Goal: Task Accomplishment & Management: Complete application form

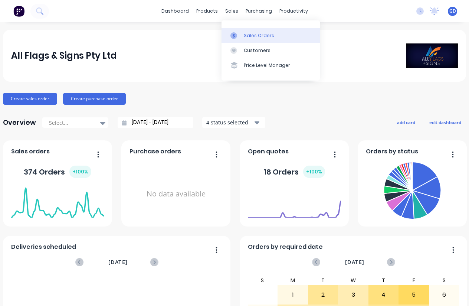
click at [254, 35] on div "Sales Orders" at bounding box center [259, 35] width 30 height 7
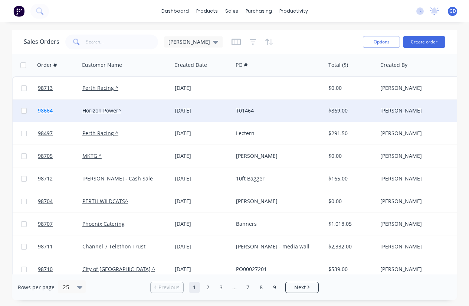
click at [44, 111] on span "98664" at bounding box center [45, 110] width 15 height 7
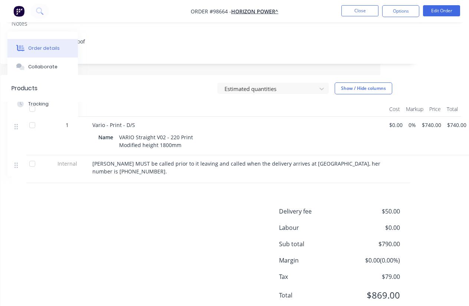
scroll to position [0, 89]
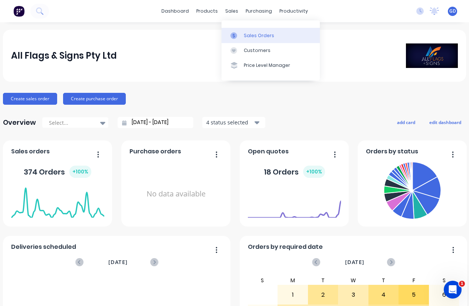
click at [253, 36] on div "Sales Orders" at bounding box center [259, 35] width 30 height 7
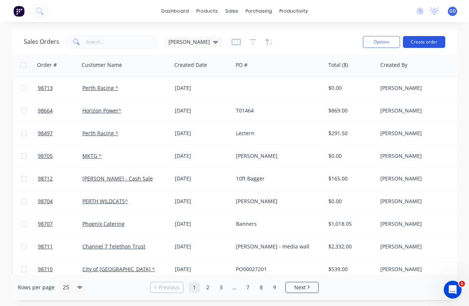
click at [427, 40] on button "Create order" at bounding box center [424, 42] width 42 height 12
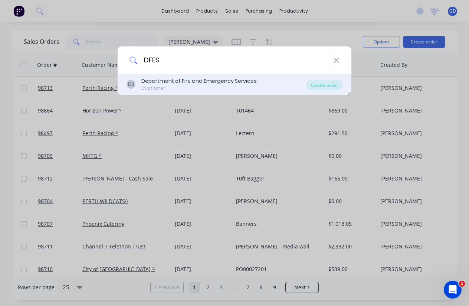
type input "DFES"
click at [210, 83] on div "Department of Fire and Emergency Services" at bounding box center [198, 81] width 115 height 8
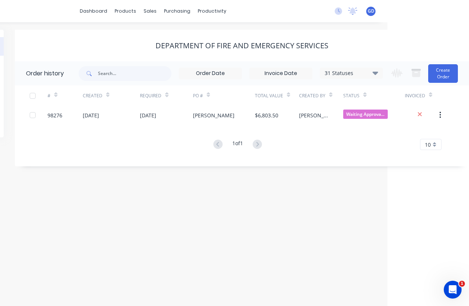
scroll to position [0, 82]
click at [443, 73] on button "Create Order" at bounding box center [443, 73] width 30 height 19
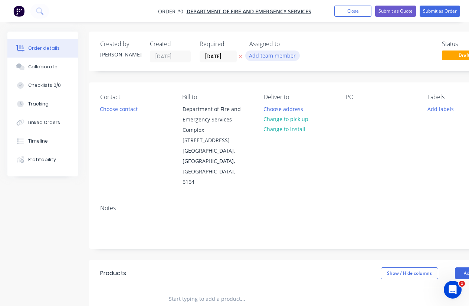
click at [274, 58] on button "Add team member" at bounding box center [272, 55] width 55 height 10
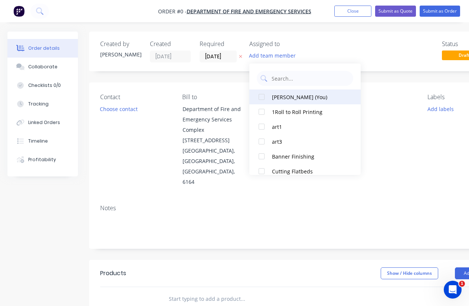
click at [267, 95] on div at bounding box center [261, 96] width 15 height 15
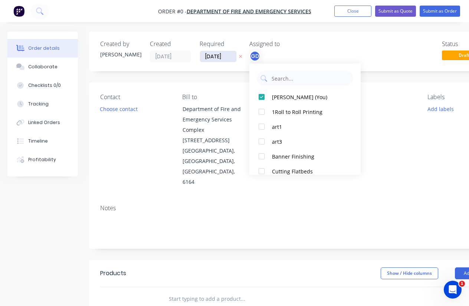
click at [216, 58] on div "Order details Collaborate Checklists 0/0 Tracking Linked Orders Timeline Profit…" at bounding box center [258, 266] width 516 height 469
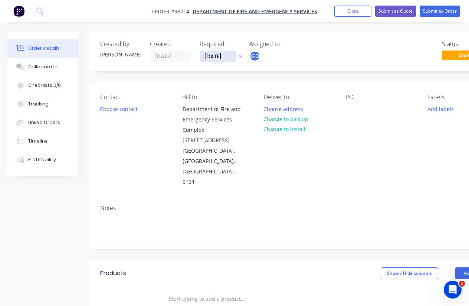
click at [216, 58] on input "[DATE]" at bounding box center [218, 56] width 36 height 11
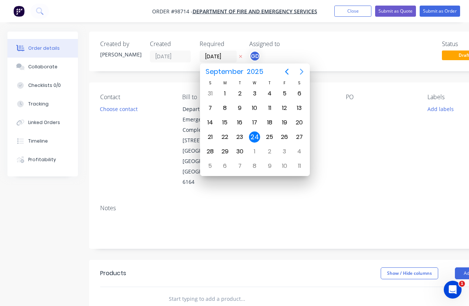
click at [302, 72] on icon "Next page" at bounding box center [301, 72] width 3 height 6
click at [255, 108] on div "8" at bounding box center [254, 107] width 11 height 11
type input "[DATE]"
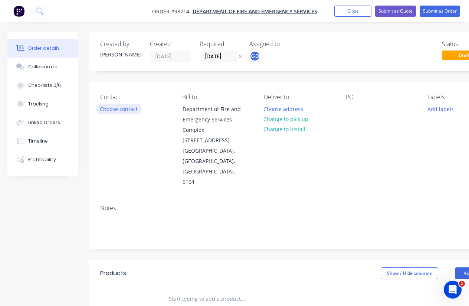
click at [119, 110] on button "Choose contact" at bounding box center [119, 109] width 46 height 10
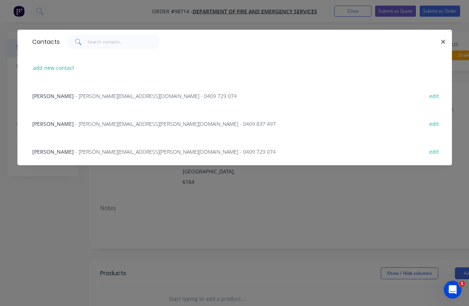
click at [72, 125] on span "[PERSON_NAME]" at bounding box center [53, 123] width 42 height 7
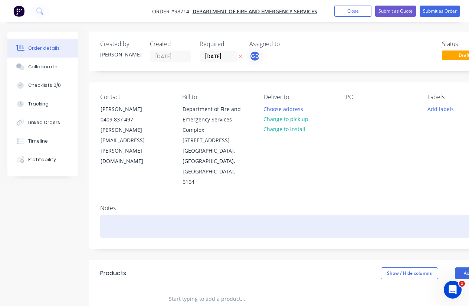
click at [117, 215] on div at bounding box center [298, 226] width 397 height 23
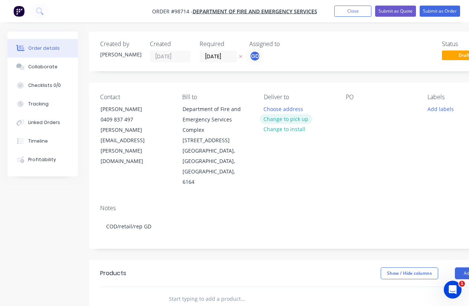
click at [282, 120] on button "Change to pick up" at bounding box center [286, 119] width 53 height 10
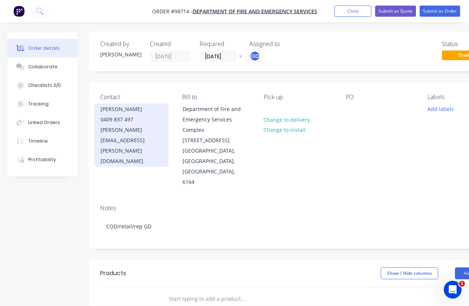
drag, startPoint x: 148, startPoint y: 109, endPoint x: 99, endPoint y: 109, distance: 48.2
click at [99, 109] on div "[PERSON_NAME] 0409 837 497 [PERSON_NAME][EMAIL_ADDRESS][PERSON_NAME][DOMAIN_NAM…" at bounding box center [131, 135] width 74 height 63
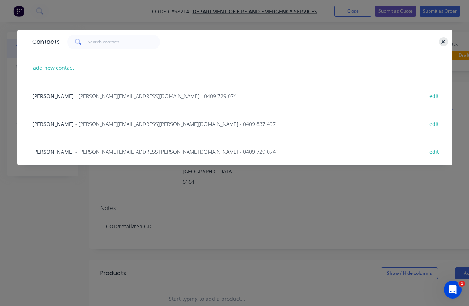
click at [442, 42] on icon "button" at bounding box center [443, 42] width 5 height 7
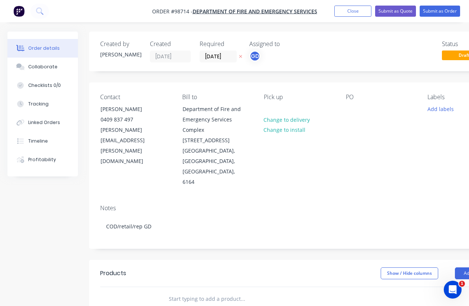
click at [353, 173] on div "Contact [PERSON_NAME] 0409 837 497 [PERSON_NAME][EMAIL_ADDRESS][PERSON_NAME][DO…" at bounding box center [299, 140] width 420 height 116
click at [353, 110] on div at bounding box center [352, 109] width 12 height 11
paste div
click at [375, 150] on div "PO community interactions game" at bounding box center [381, 141] width 70 height 94
click at [441, 108] on button "Add labels" at bounding box center [440, 109] width 34 height 10
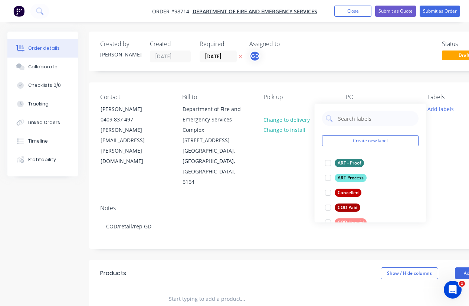
scroll to position [21, 0]
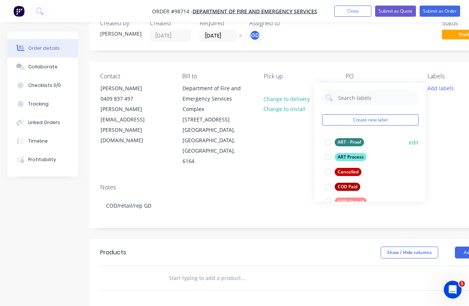
click at [341, 141] on div "ART - Proof" at bounding box center [349, 142] width 29 height 8
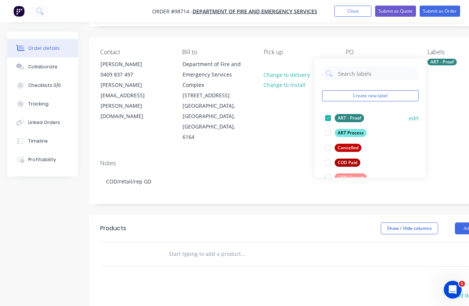
click at [342, 116] on div "ART - Proof" at bounding box center [349, 118] width 29 height 8
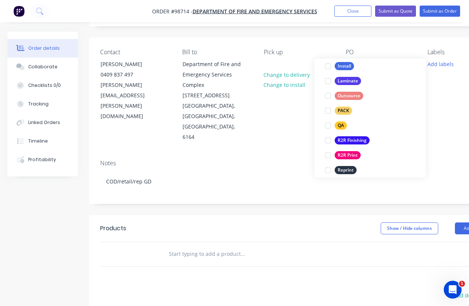
scroll to position [246, 0]
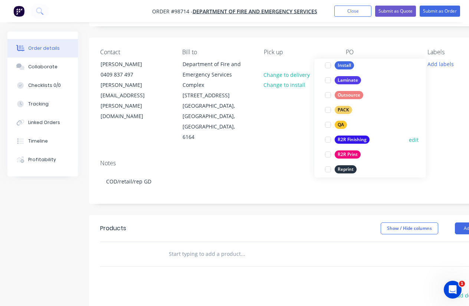
click at [359, 143] on div "R2R Finishing" at bounding box center [352, 139] width 35 height 8
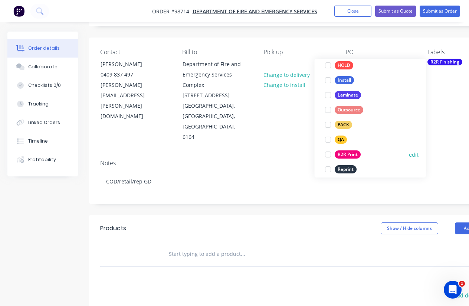
click at [356, 153] on div "R2R Print" at bounding box center [348, 154] width 26 height 8
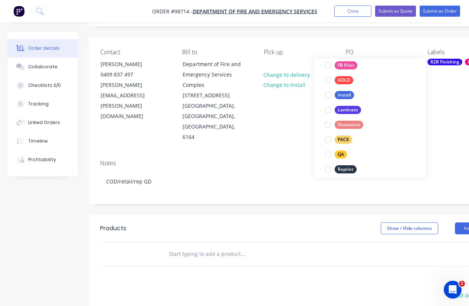
click at [261, 160] on div "Notes" at bounding box center [298, 163] width 397 height 7
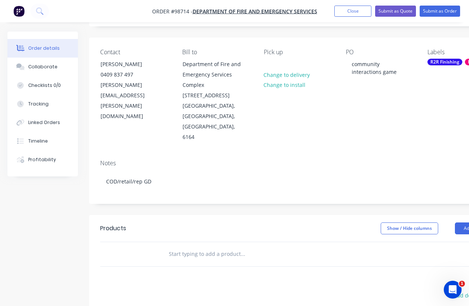
click at [197, 246] on input "text" at bounding box center [242, 253] width 148 height 15
paste input "Supply a 650gssm heavy duty vinyl with weighted hems all round and brass eyelet…"
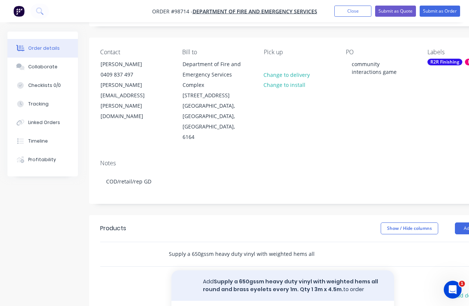
type input "Supply a 650gssm heavy duty vinyl with weighted hems all round and brass eyelet…"
click at [261, 270] on button "Add Supply a 650gssm heavy duty vinyl with weighted hems all round and brass ey…" at bounding box center [282, 285] width 223 height 30
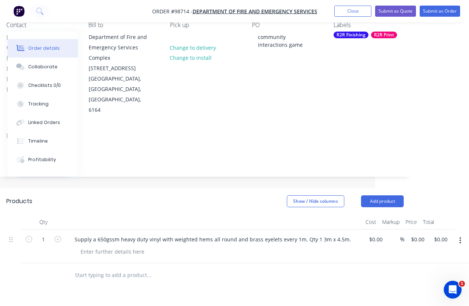
scroll to position [72, 94]
click at [444, 234] on input "0.00" at bounding box center [441, 239] width 17 height 11
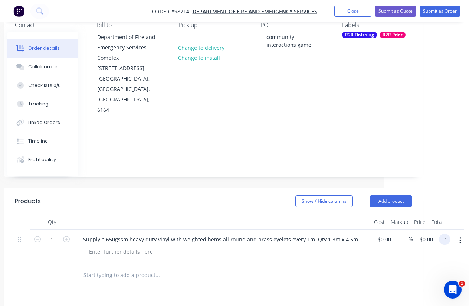
scroll to position [72, 85]
type input "$1,875.00"
click at [231, 188] on header "Products Show / Hide columns Add product" at bounding box center [214, 201] width 420 height 27
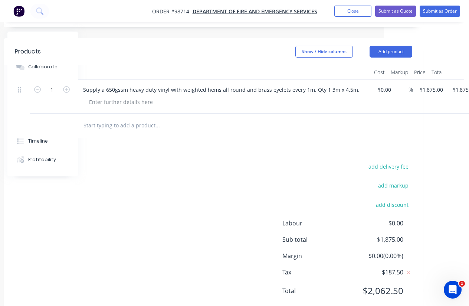
scroll to position [0, 85]
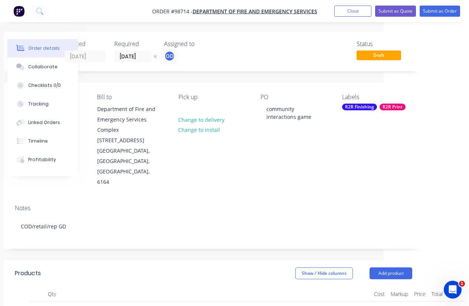
click at [354, 108] on div "R2R Finishing" at bounding box center [359, 107] width 35 height 7
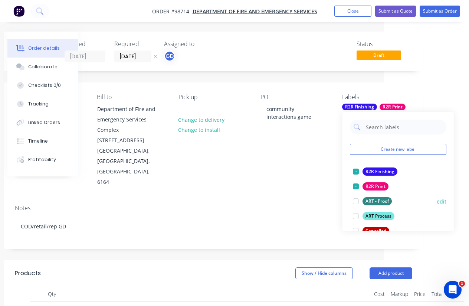
click at [357, 202] on div at bounding box center [355, 201] width 15 height 15
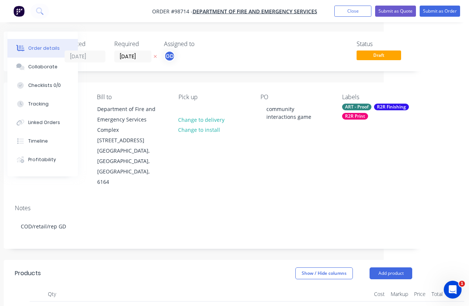
click at [303, 199] on div "Notes COD/retail/rep GD" at bounding box center [214, 224] width 420 height 50
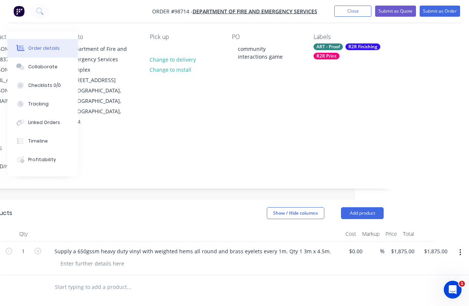
scroll to position [0, 114]
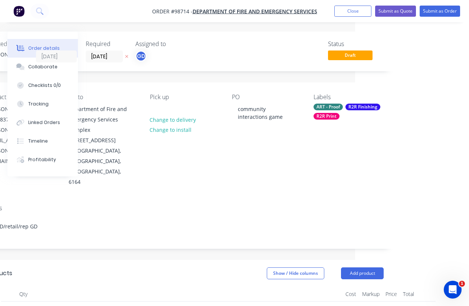
click at [329, 119] on div "R2R Print" at bounding box center [327, 116] width 26 height 7
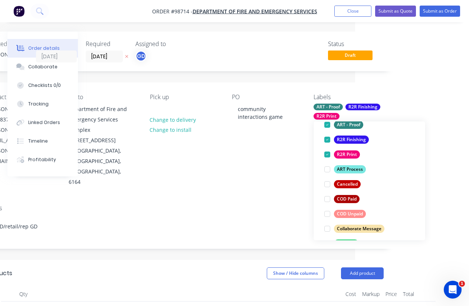
scroll to position [54, 0]
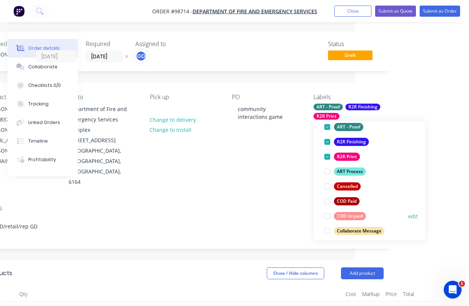
click at [354, 217] on div "COD Unpaid" at bounding box center [350, 216] width 32 height 8
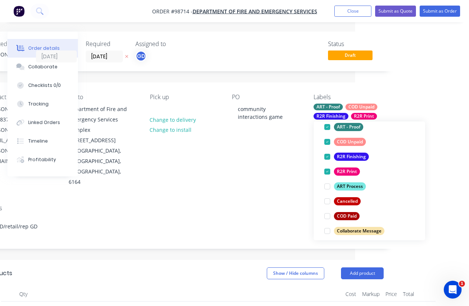
click at [259, 204] on div "Notes" at bounding box center [184, 207] width 397 height 7
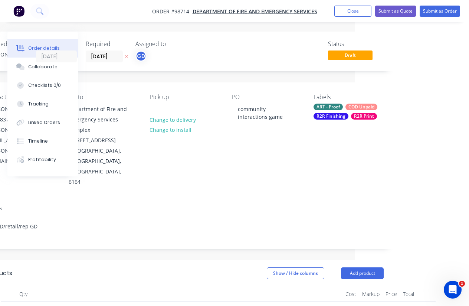
scroll to position [0, 0]
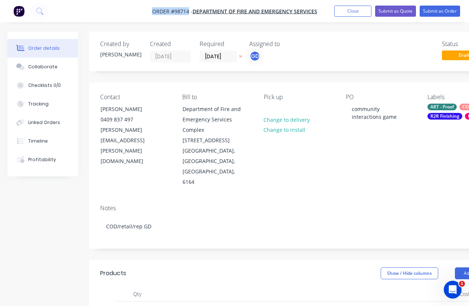
drag, startPoint x: 147, startPoint y: 12, endPoint x: 188, endPoint y: 14, distance: 41.2
click at [188, 14] on nav "Order #98714 - Department of Fire and Emergency Services Add product Close Subm…" at bounding box center [234, 11] width 469 height 22
copy span "Order #98714"
click at [357, 15] on button "Close" at bounding box center [352, 11] width 37 height 11
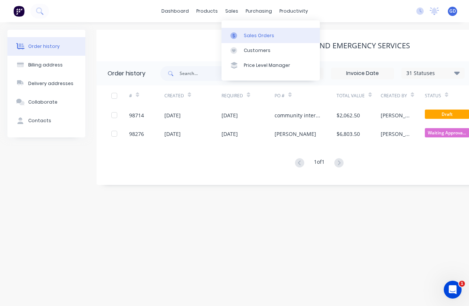
click at [246, 31] on link "Sales Orders" at bounding box center [271, 35] width 98 height 15
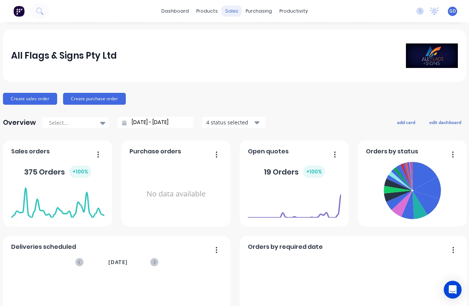
click at [229, 11] on div "sales" at bounding box center [232, 11] width 20 height 11
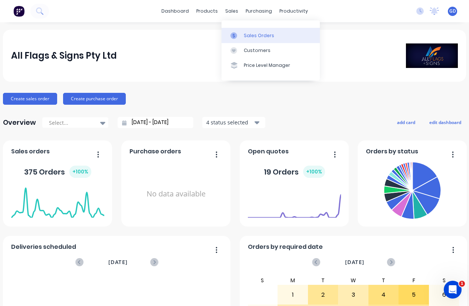
click at [253, 35] on div "Sales Orders" at bounding box center [259, 35] width 30 height 7
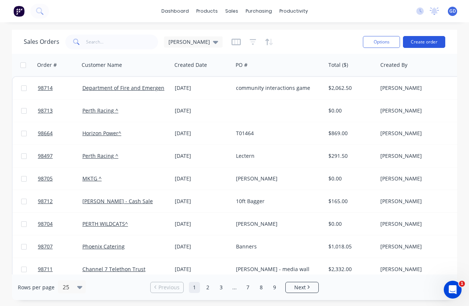
click at [417, 44] on button "Create order" at bounding box center [424, 42] width 42 height 12
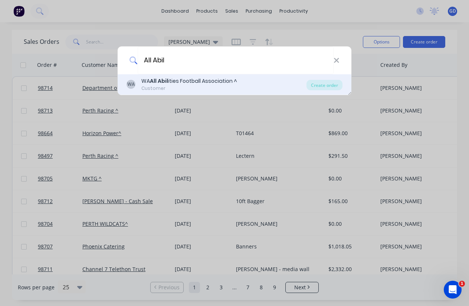
type input "All Abil"
click at [182, 85] on div "Customer" at bounding box center [189, 88] width 96 height 7
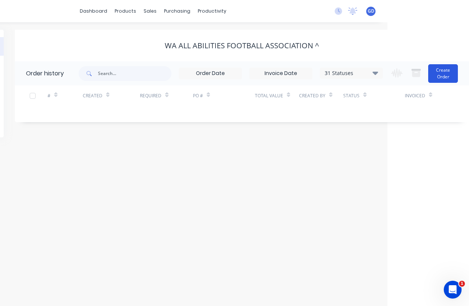
scroll to position [0, 82]
click at [443, 71] on button "Create Order" at bounding box center [443, 73] width 30 height 19
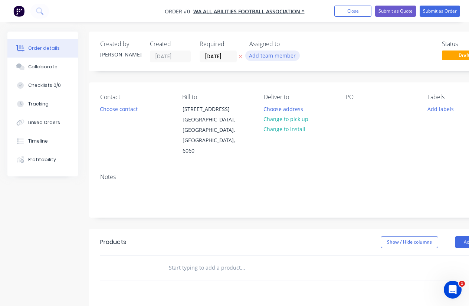
click at [272, 57] on button "Add team member" at bounding box center [272, 55] width 55 height 10
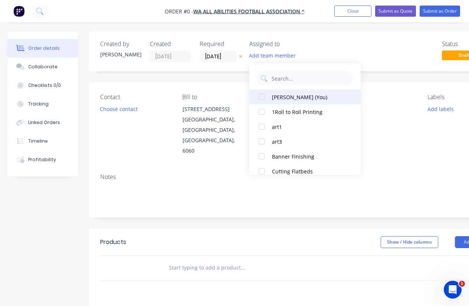
click at [268, 96] on div at bounding box center [261, 96] width 15 height 15
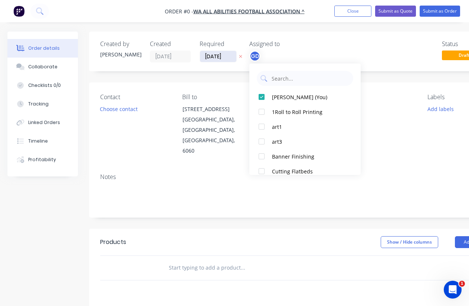
click at [217, 54] on div "Order details Collaborate Checklists 0/0 Tracking Linked Orders Timeline Profit…" at bounding box center [258, 251] width 516 height 438
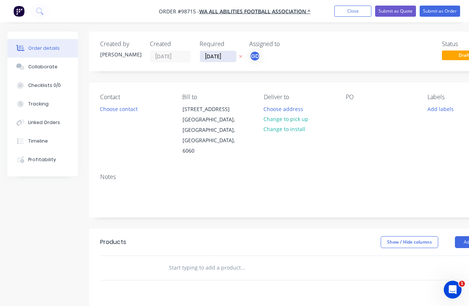
click at [217, 54] on input "[DATE]" at bounding box center [218, 56] width 36 height 11
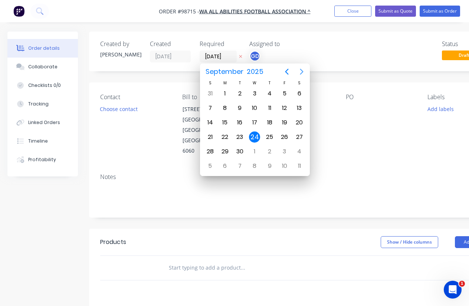
click at [301, 69] on icon "Next page" at bounding box center [301, 71] width 9 height 9
click at [269, 94] on div "2" at bounding box center [269, 93] width 11 height 11
type input "02/10/25"
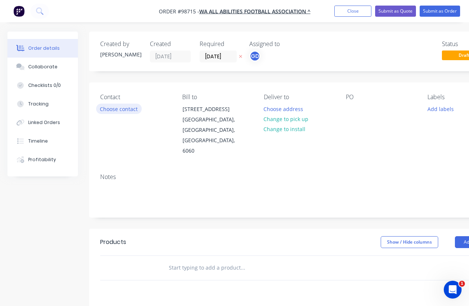
click at [130, 108] on button "Choose contact" at bounding box center [119, 109] width 46 height 10
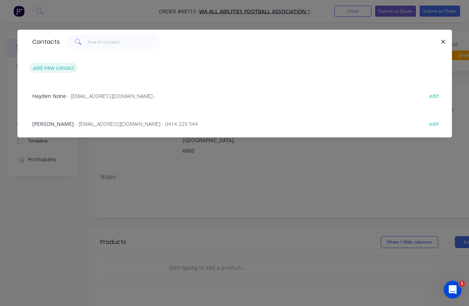
click at [49, 66] on button "add new contact" at bounding box center [53, 68] width 49 height 10
select select "AU"
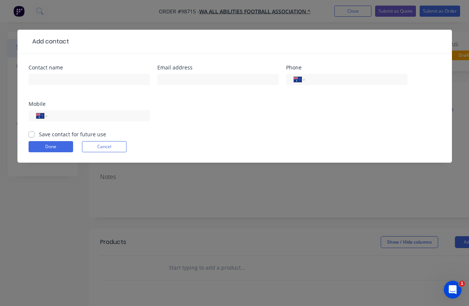
click at [39, 135] on label "Save contact for future use" at bounding box center [72, 134] width 67 height 8
click at [31, 135] on input "Save contact for future use" at bounding box center [32, 133] width 6 height 7
checkbox input "true"
paste input "nthredgold@waaafa.org.au"
type input "nthredgold@waaafa.org.au"
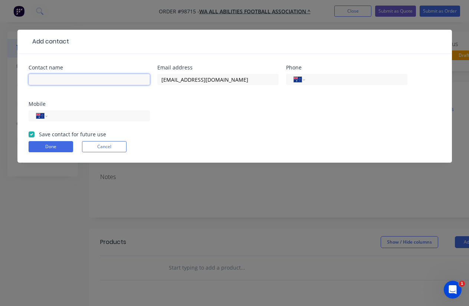
click at [63, 79] on input "text" at bounding box center [89, 79] width 121 height 11
paste input "Narelle Thredgold"
type input "Narelle Thredgold"
click at [71, 120] on input "tel" at bounding box center [97, 116] width 89 height 9
paste input "0424 147 637"
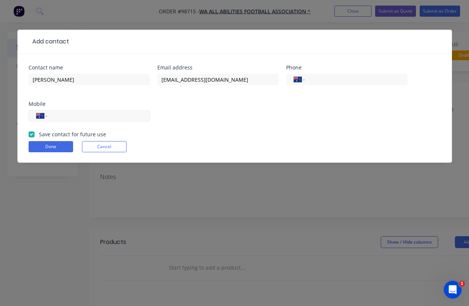
type input "0424 147 637"
click at [56, 149] on button "Done" at bounding box center [51, 146] width 45 height 11
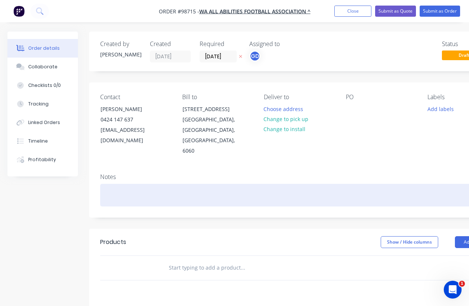
click at [128, 184] on div at bounding box center [298, 195] width 397 height 23
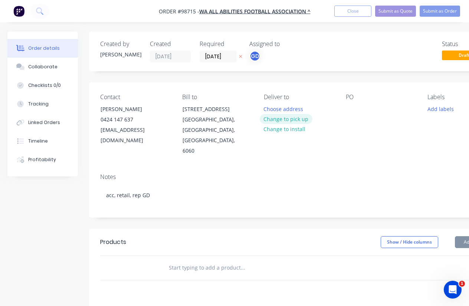
click at [283, 119] on button "Change to pick up" at bounding box center [286, 119] width 53 height 10
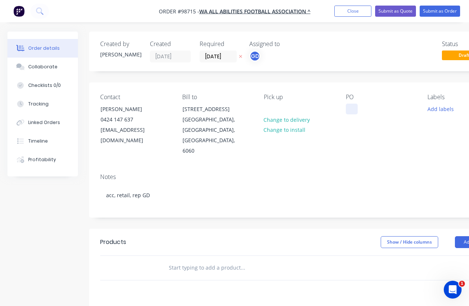
click at [351, 107] on div at bounding box center [352, 109] width 12 height 11
paste div
click at [433, 107] on button "Add labels" at bounding box center [440, 109] width 34 height 10
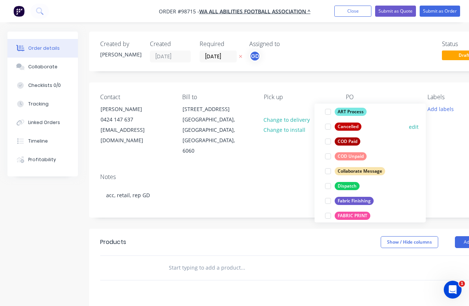
scroll to position [68, 0]
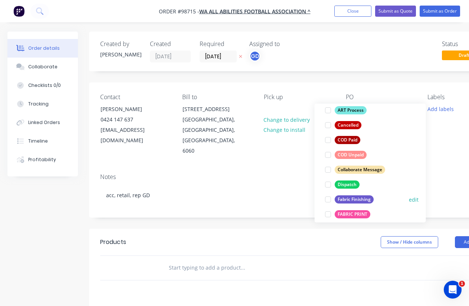
click at [359, 196] on div "Fabric Finishing" at bounding box center [354, 199] width 39 height 8
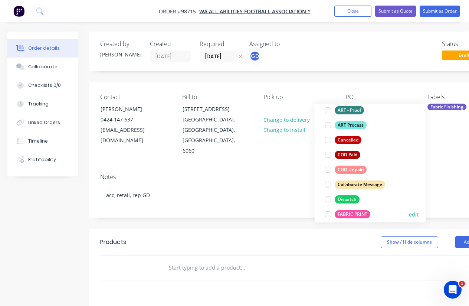
click at [356, 212] on div "FABRIC PRINT" at bounding box center [353, 214] width 36 height 8
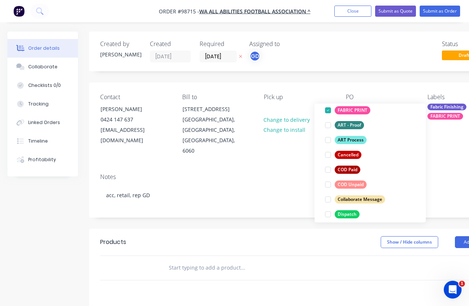
click at [275, 260] on input "text" at bounding box center [242, 267] width 148 height 15
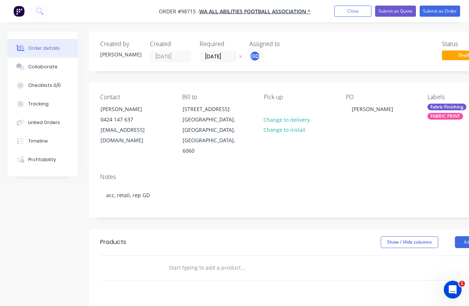
click at [187, 260] on input "text" at bounding box center [242, 267] width 148 height 15
paste input "Medium feather flags d/s pole and spike."
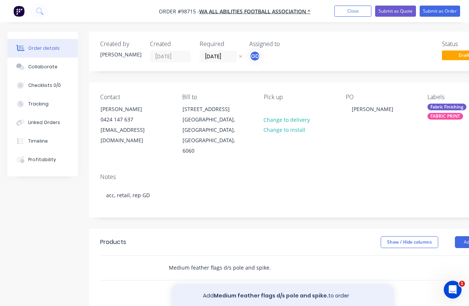
type input "Medium feather flags d/s pole and spike."
click at [262, 284] on button "Add Medium feather flags d/s pole and spike. to order" at bounding box center [282, 296] width 223 height 24
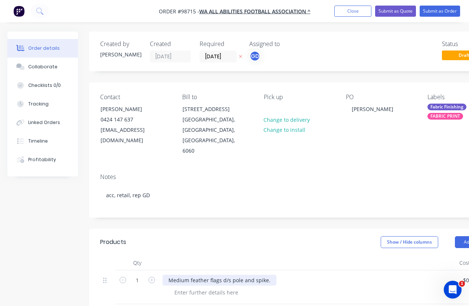
click at [228, 275] on div "Medium feather flags d/s pole and spike." at bounding box center [220, 280] width 114 height 11
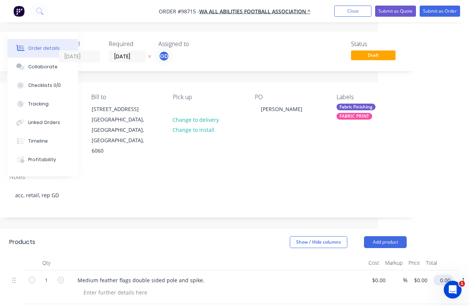
click at [443, 275] on input "0.00" at bounding box center [444, 280] width 17 height 11
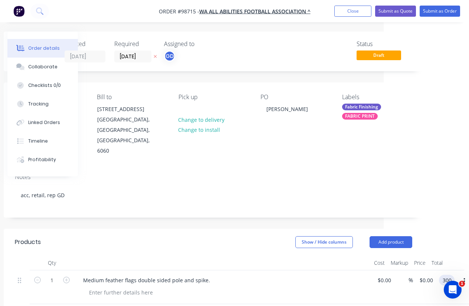
type input "300"
type input "$300.00"
click at [258, 255] on div at bounding box center [222, 262] width 297 height 15
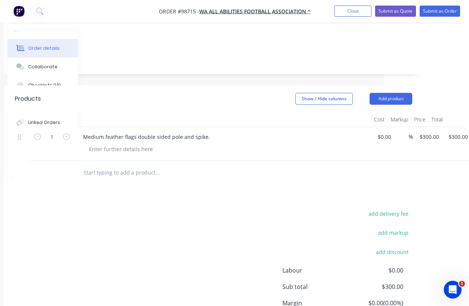
scroll to position [143, 85]
click at [393, 94] on button "Add product" at bounding box center [391, 100] width 43 height 12
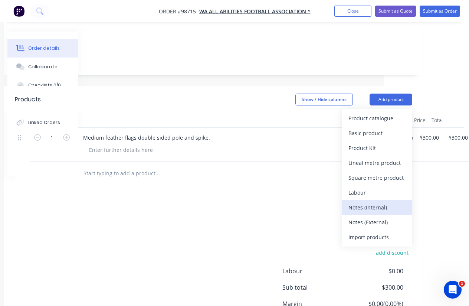
click at [375, 202] on div "Notes (Internal)" at bounding box center [376, 207] width 57 height 11
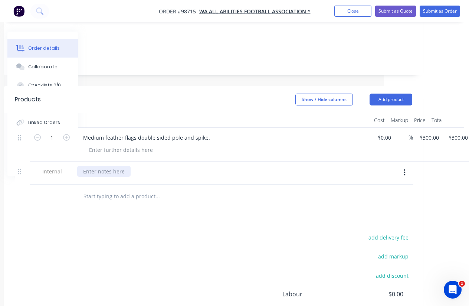
click at [104, 166] on div at bounding box center [103, 171] width 53 height 11
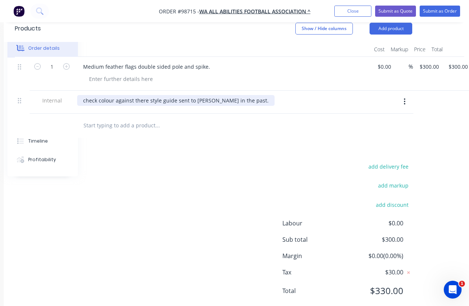
scroll to position [0, 85]
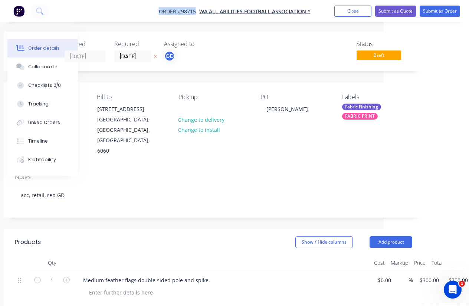
drag, startPoint x: 152, startPoint y: 7, endPoint x: 196, endPoint y: 11, distance: 44.0
click at [196, 11] on nav "Order #98715 - WA All Abilities Football Association ^ Add product Close Submit…" at bounding box center [234, 11] width 469 height 22
copy span "Order #98715"
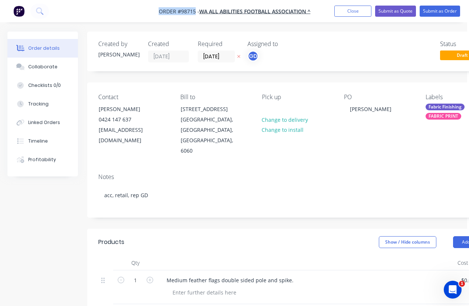
scroll to position [0, 0]
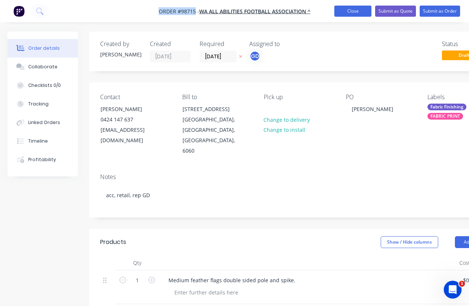
click at [354, 12] on button "Close" at bounding box center [352, 11] width 37 height 11
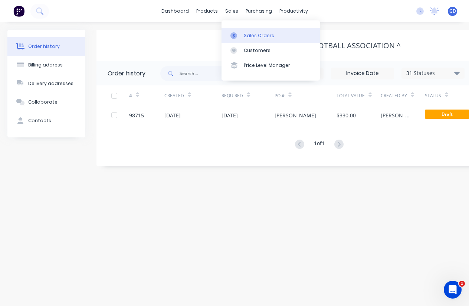
click at [249, 34] on div "Sales Orders" at bounding box center [259, 35] width 30 height 7
